Goal: Find specific page/section: Find specific page/section

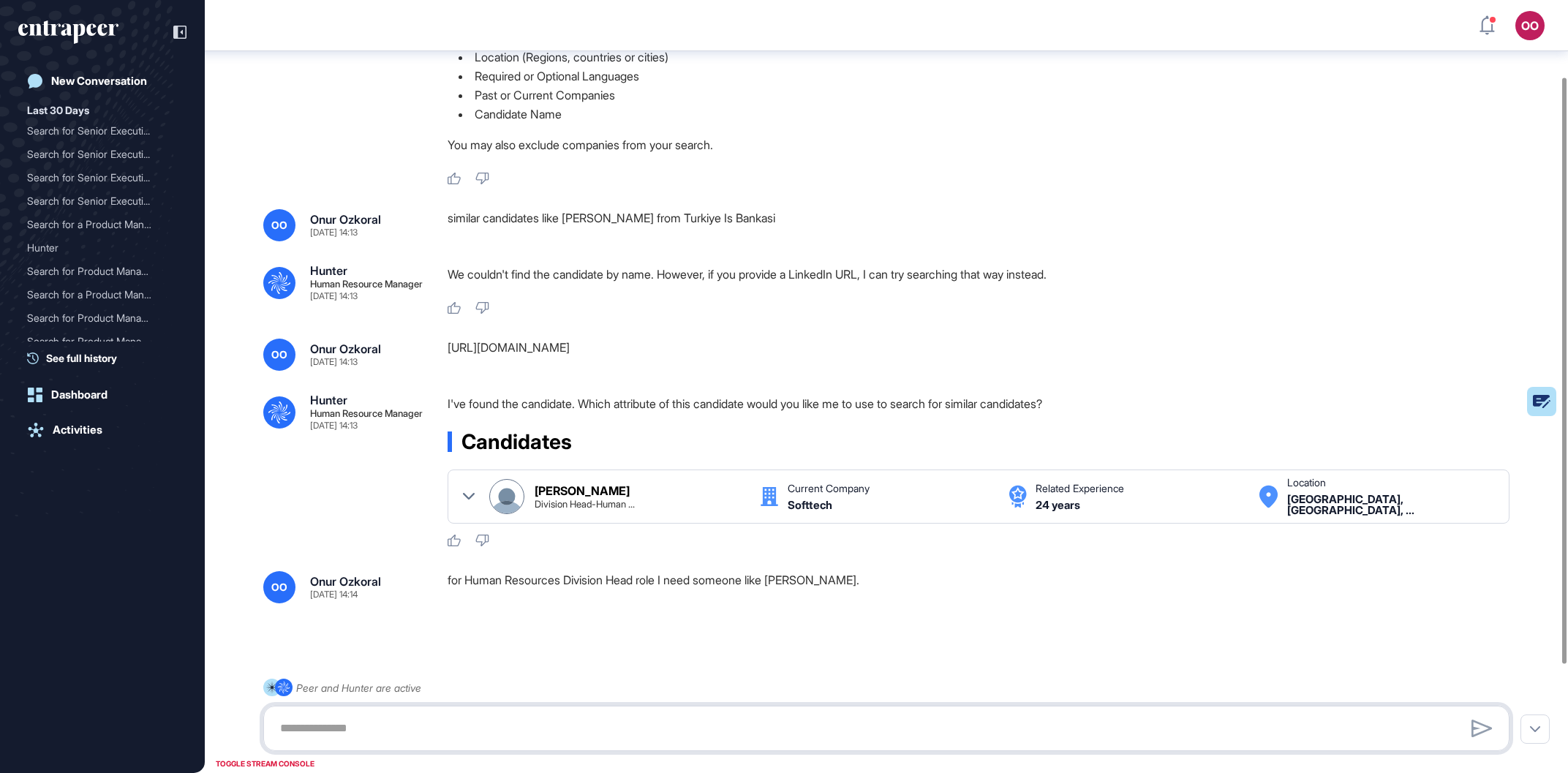
scroll to position [247, 0]
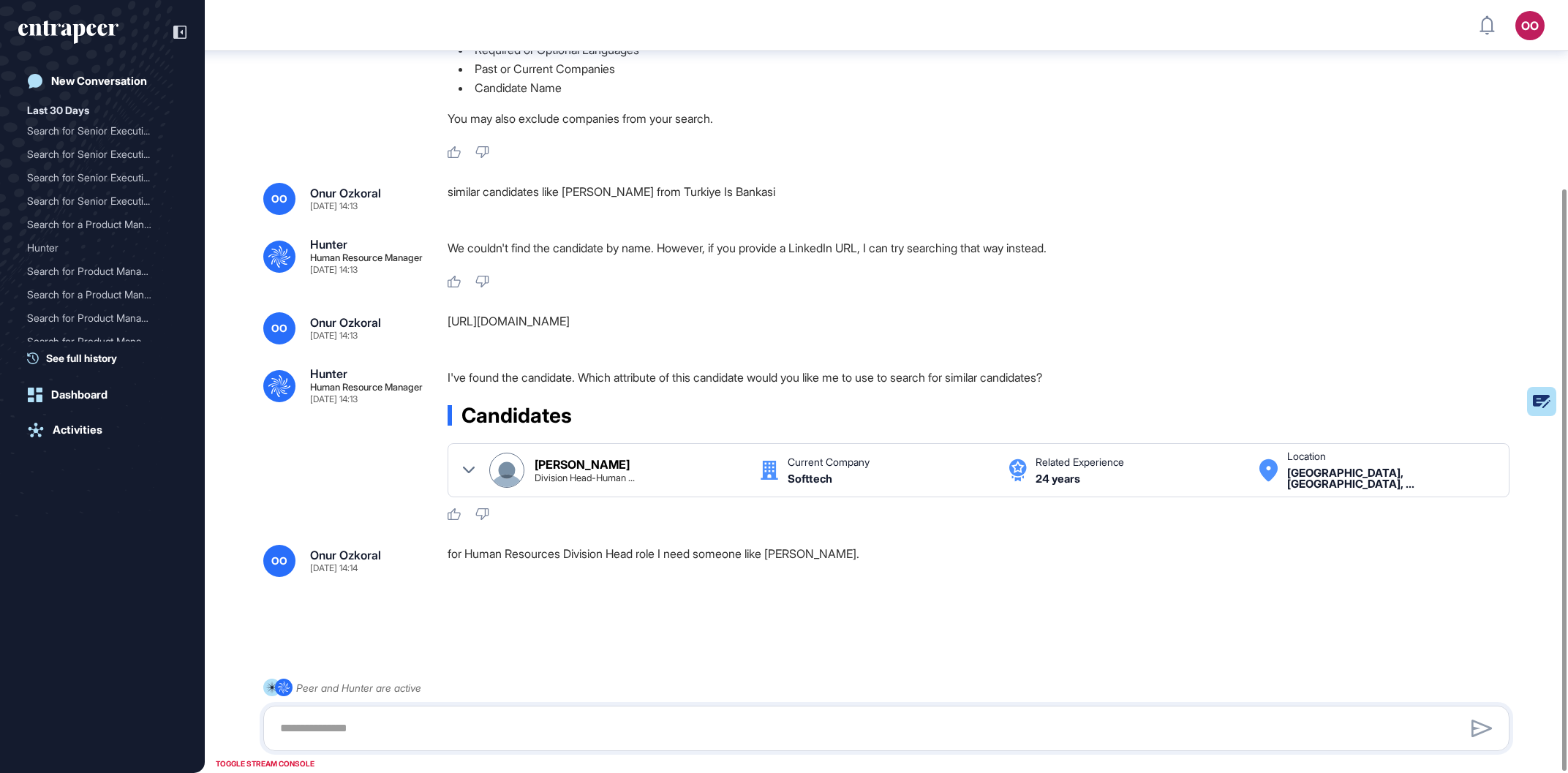
scroll to position [250, 0]
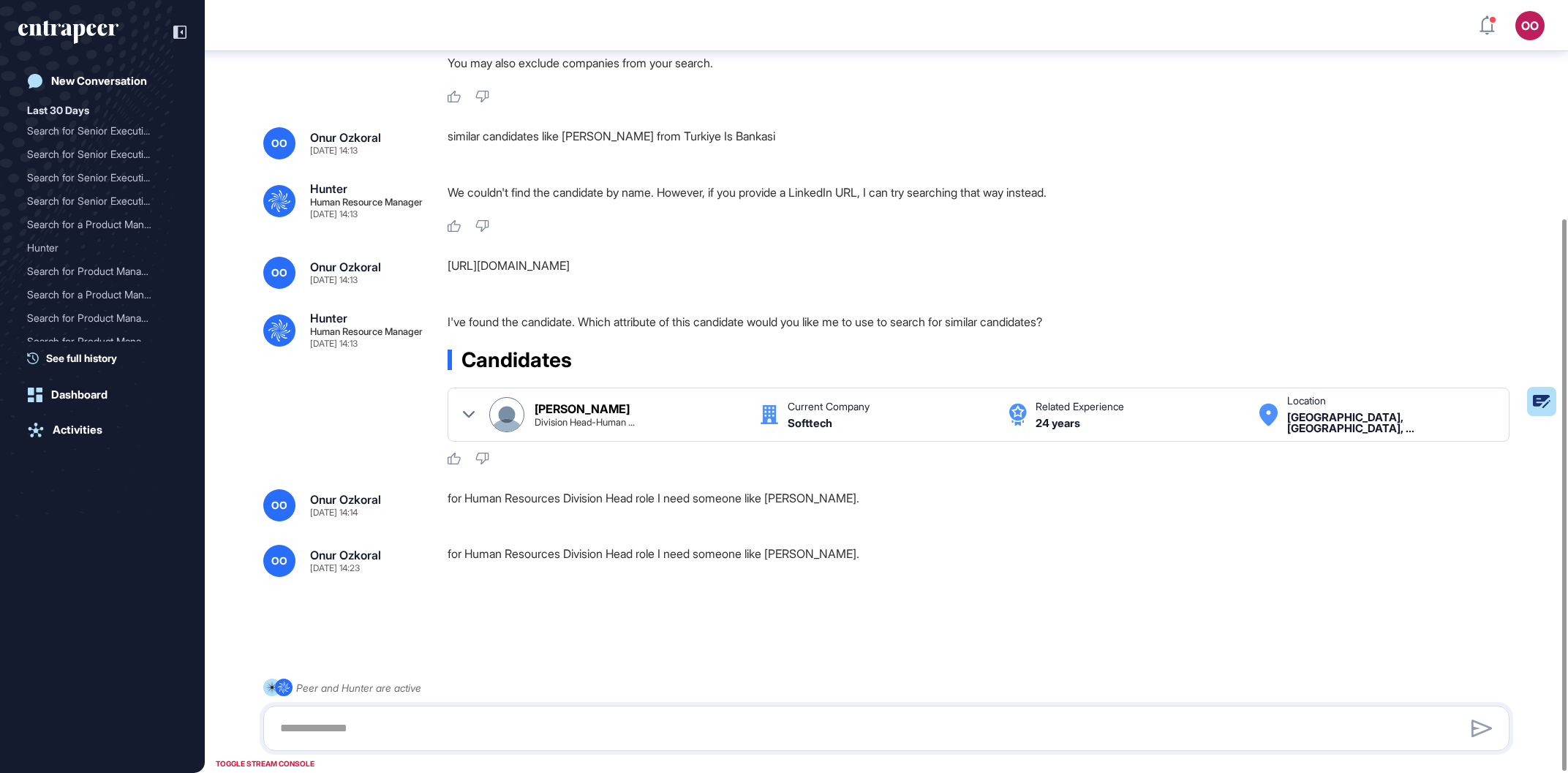
scroll to position [306, 0]
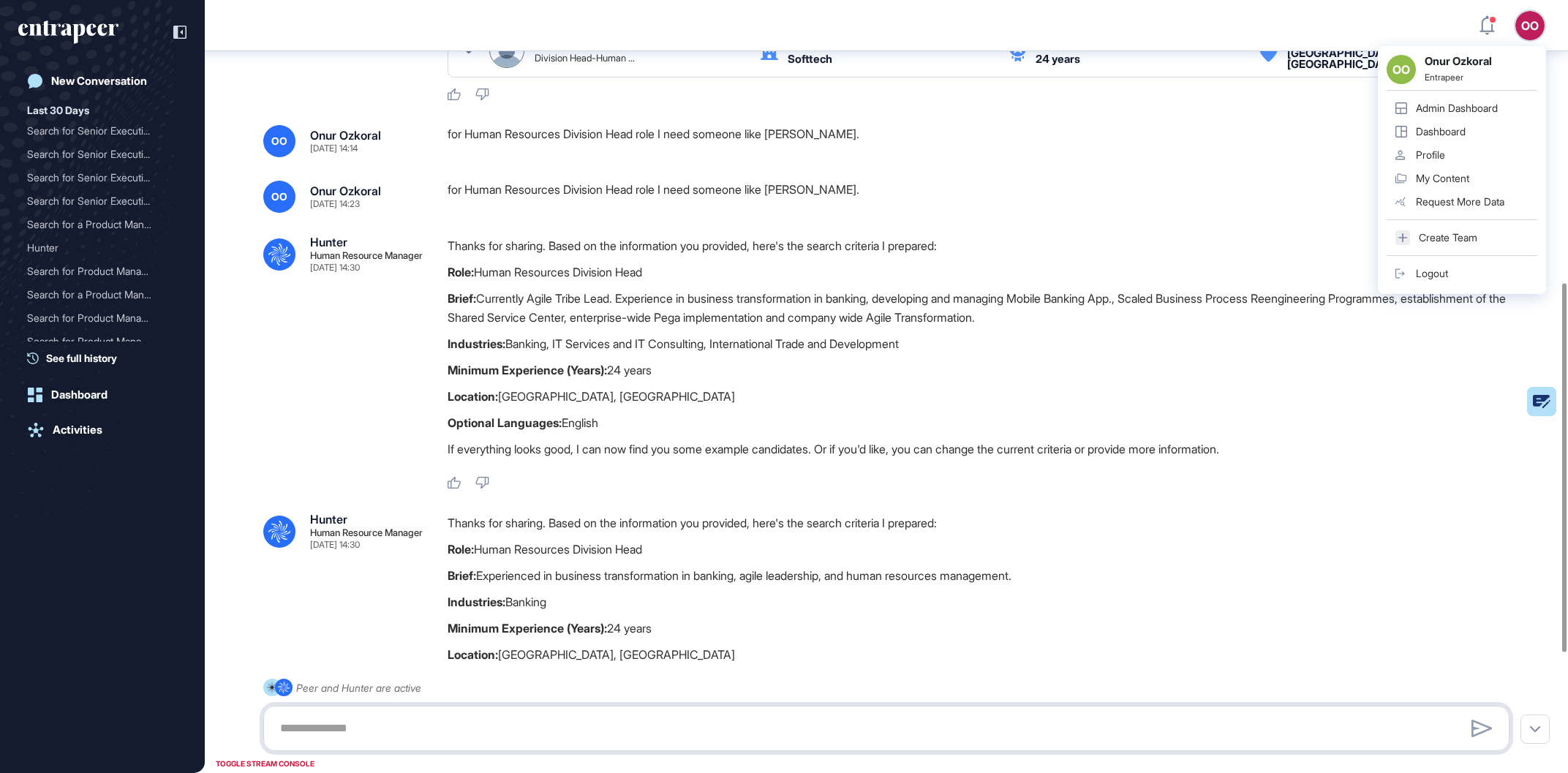
scroll to position [591, 0]
